Goal: Task Accomplishment & Management: Use online tool/utility

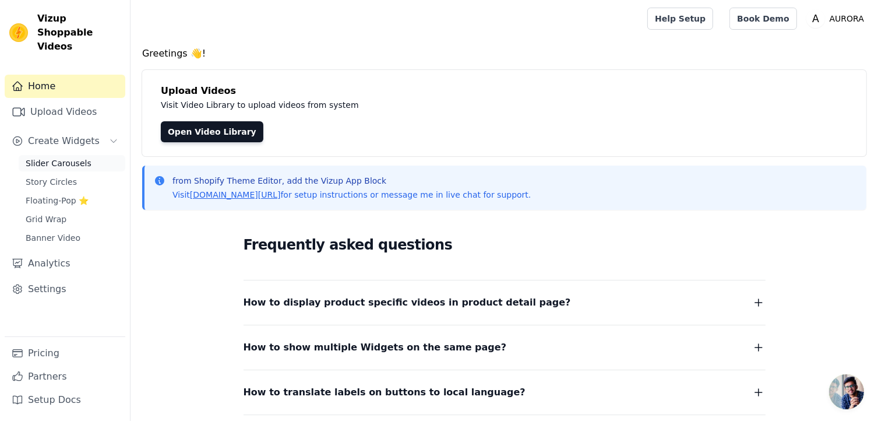
click at [58, 157] on span "Slider Carousels" at bounding box center [59, 163] width 66 height 12
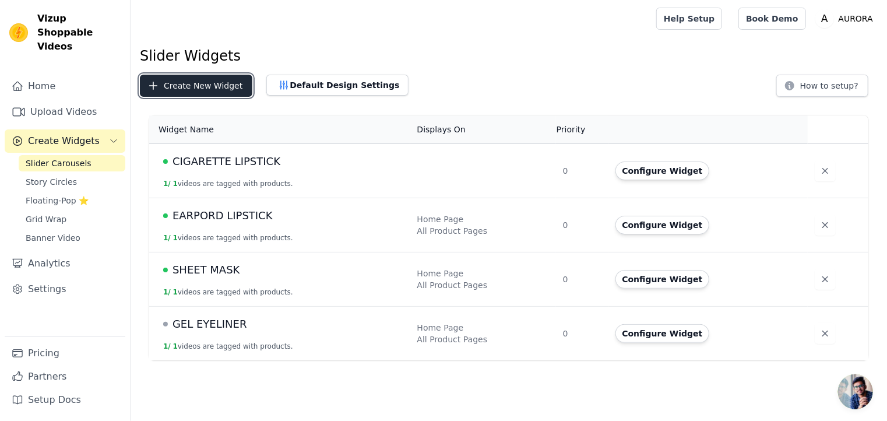
click at [186, 82] on button "Create New Widget" at bounding box center [196, 86] width 112 height 22
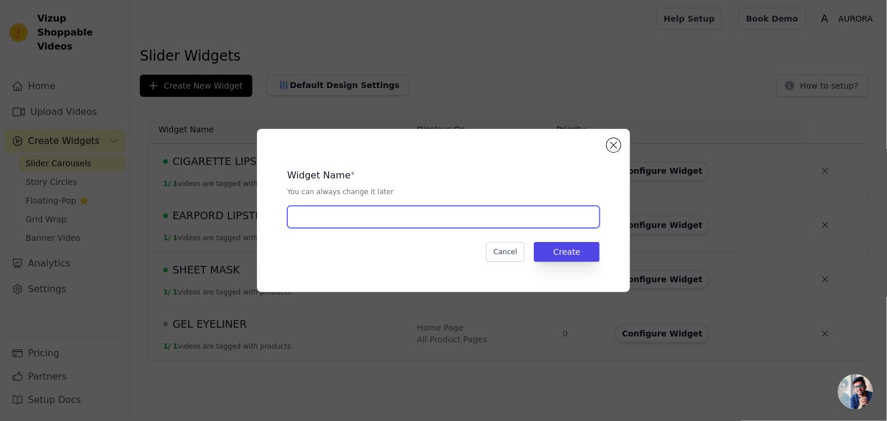
click at [330, 221] on input "text" at bounding box center [443, 217] width 312 height 22
type input "X"
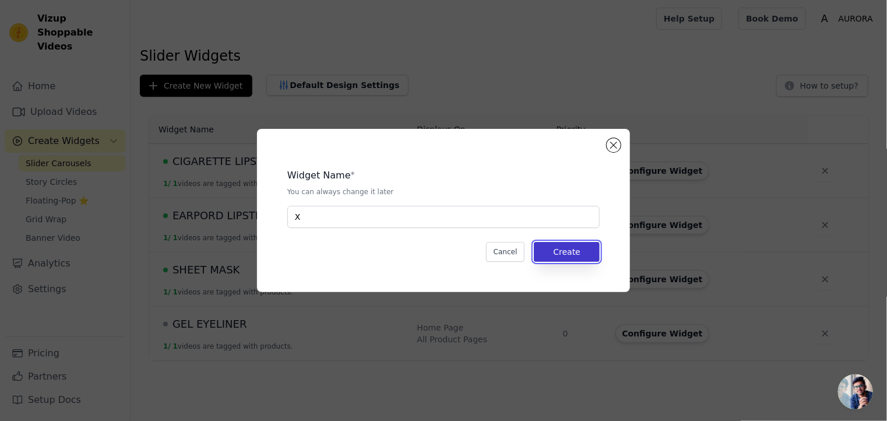
click at [580, 247] on button "Create" at bounding box center [567, 252] width 66 height 20
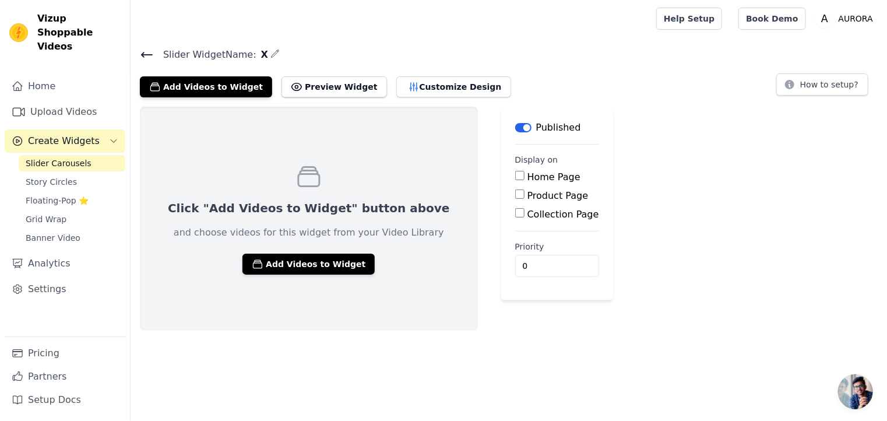
click at [147, 54] on icon at bounding box center [147, 54] width 10 height 5
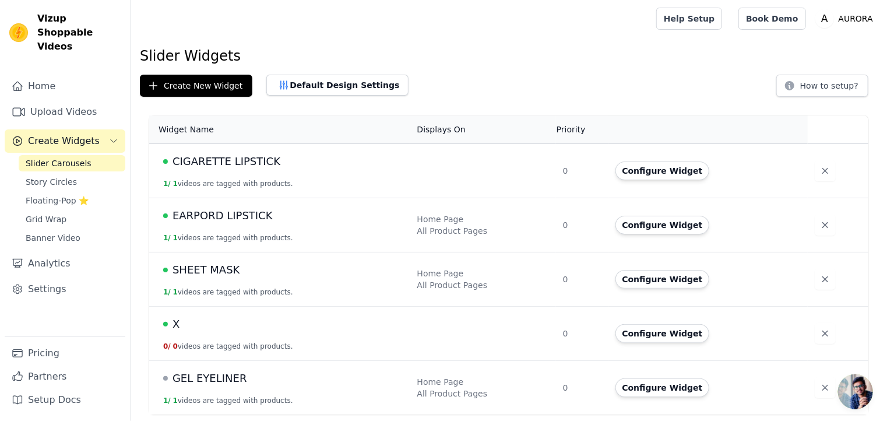
click at [242, 171] on td "CIGARETTE LIPSTICK 1 / 1 videos are tagged with products." at bounding box center [279, 171] width 261 height 54
click at [820, 330] on icon "button" at bounding box center [825, 333] width 12 height 12
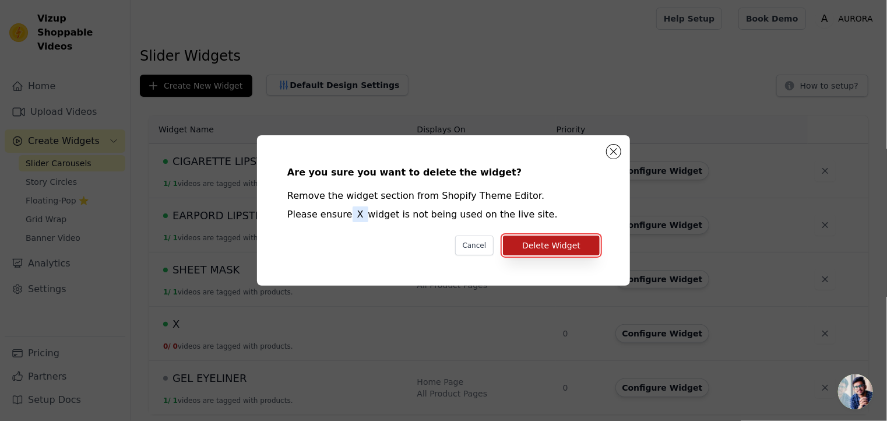
click at [549, 242] on button "Delete Widget" at bounding box center [551, 245] width 97 height 20
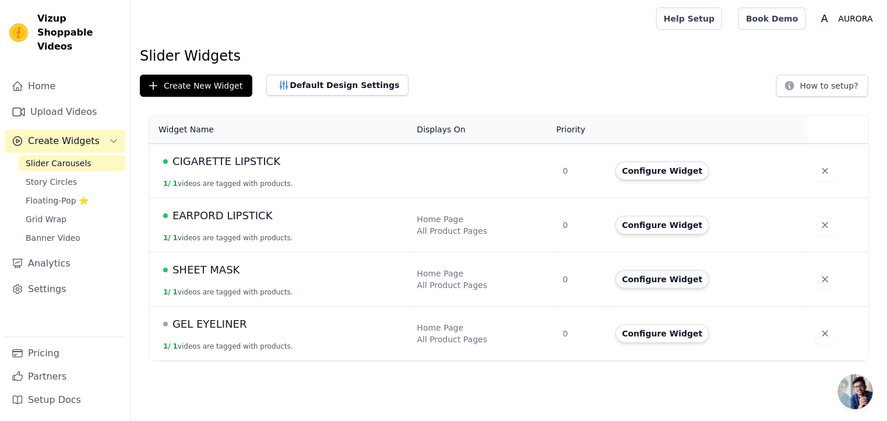
click at [647, 273] on button "Configure Widget" at bounding box center [662, 279] width 94 height 19
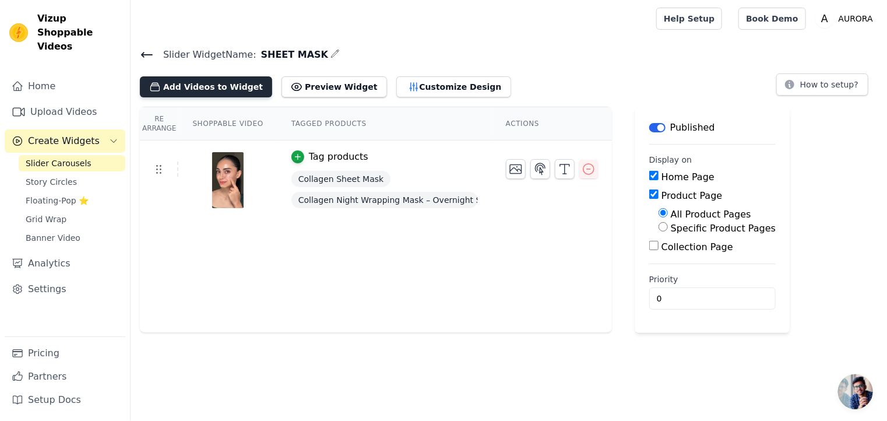
click at [203, 84] on button "Add Videos to Widget" at bounding box center [206, 86] width 132 height 21
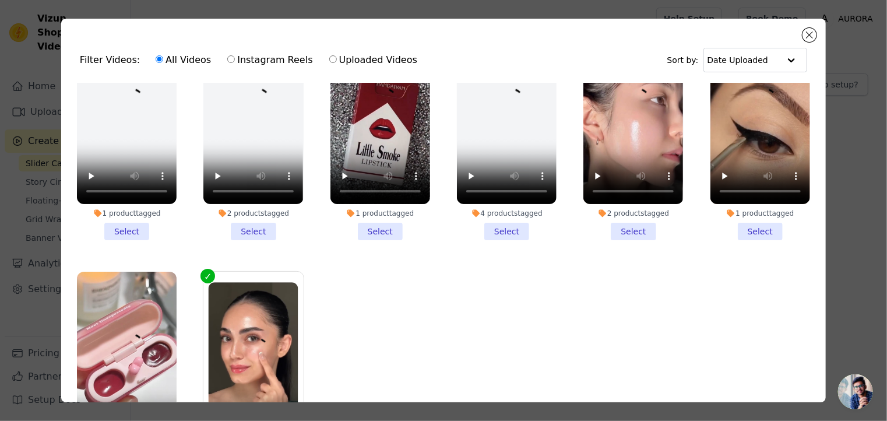
scroll to position [63, 0]
click at [614, 224] on li "2 products tagged Select" at bounding box center [633, 133] width 100 height 214
click at [0, 0] on input "2 products tagged Select" at bounding box center [0, 0] width 0 height 0
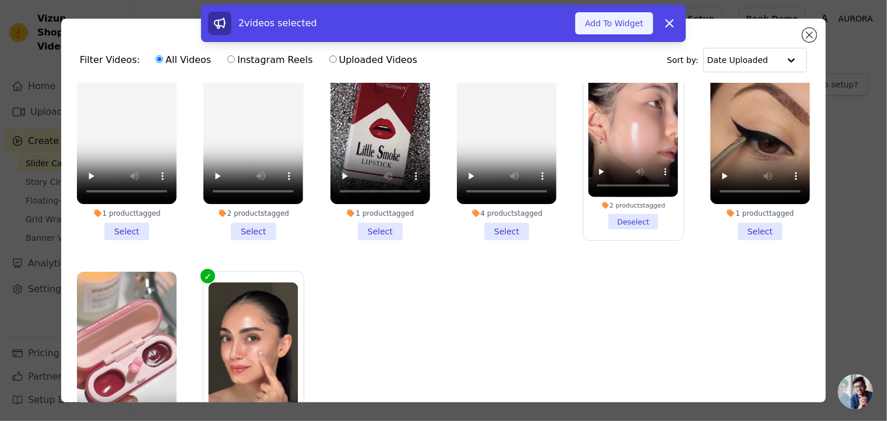
click at [610, 29] on button "Add To Widget" at bounding box center [614, 23] width 78 height 22
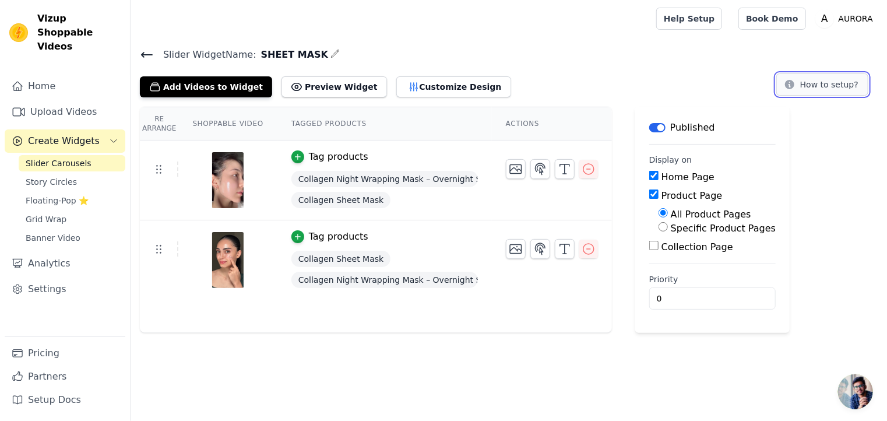
click at [807, 80] on button "How to setup?" at bounding box center [822, 84] width 92 height 22
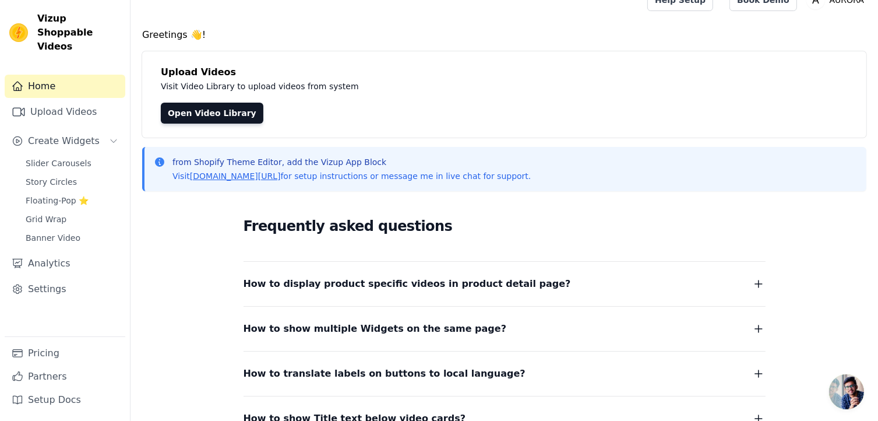
scroll to position [12, 0]
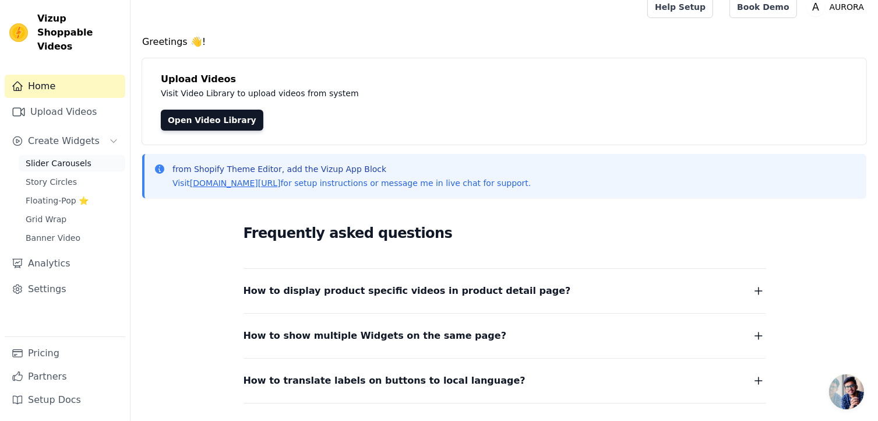
click at [70, 157] on span "Slider Carousels" at bounding box center [59, 163] width 66 height 12
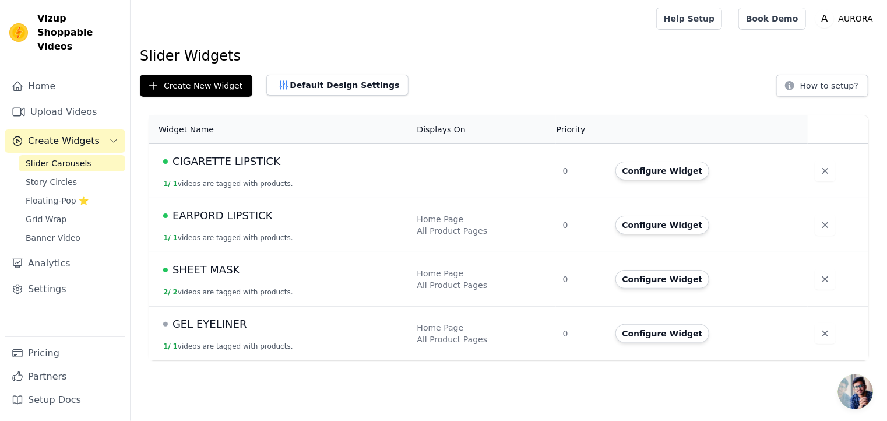
click at [324, 224] on td "EARPORD LIPSTICK 1 / 1 videos are tagged with products." at bounding box center [279, 225] width 261 height 54
click at [643, 227] on button "Configure Widget" at bounding box center [662, 225] width 94 height 19
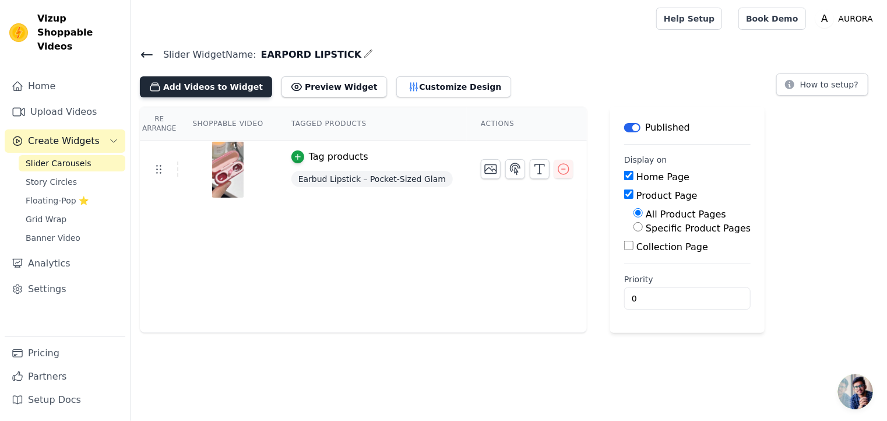
click at [226, 81] on button "Add Videos to Widget" at bounding box center [206, 86] width 132 height 21
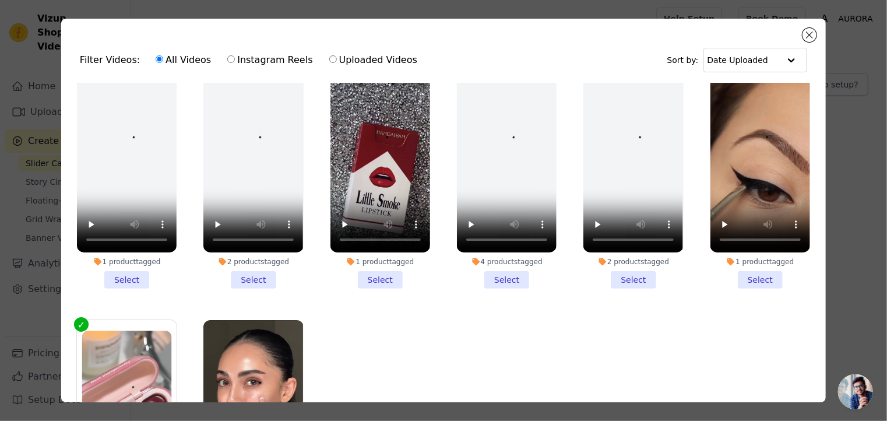
scroll to position [14, 0]
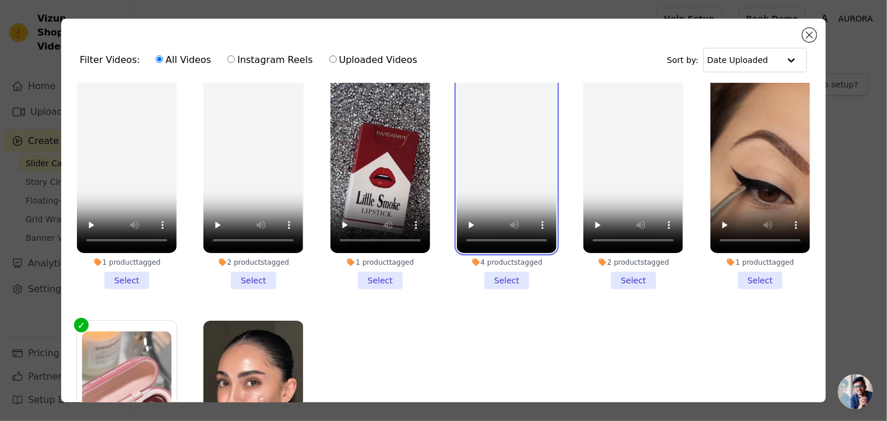
click at [496, 157] on video at bounding box center [507, 164] width 100 height 178
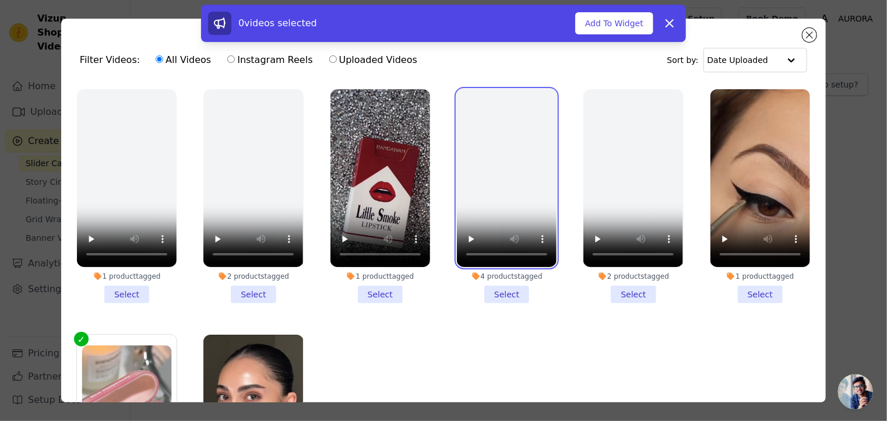
scroll to position [0, 0]
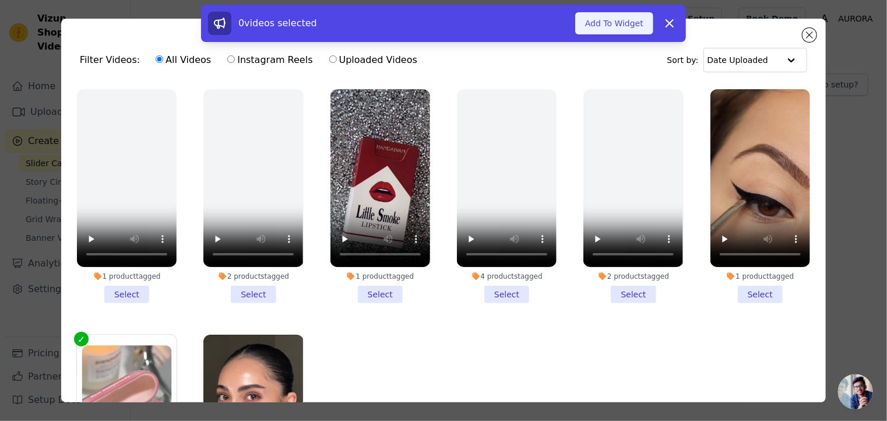
click at [607, 19] on button "Add To Widget" at bounding box center [614, 23] width 78 height 22
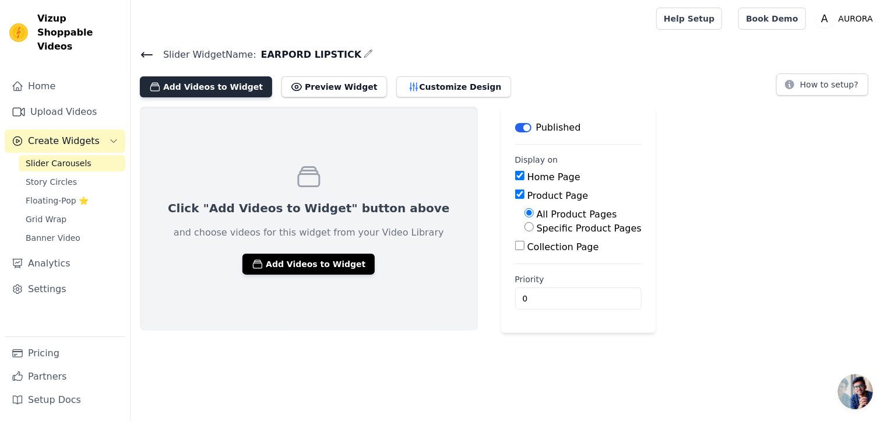
click at [209, 82] on button "Add Videos to Widget" at bounding box center [206, 86] width 132 height 21
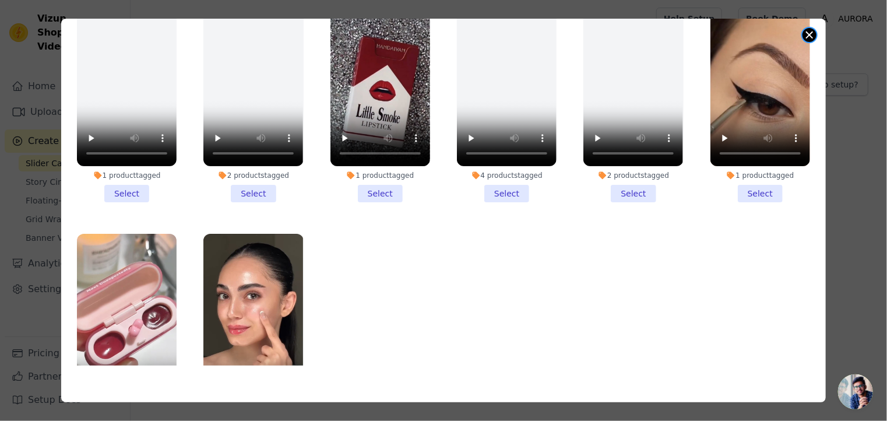
click at [809, 28] on div "Filter Videos: All Videos Instagram Reels Uploaded Videos Sort by: Date Uploade…" at bounding box center [443, 210] width 764 height 383
